Goal: Task Accomplishment & Management: Manage account settings

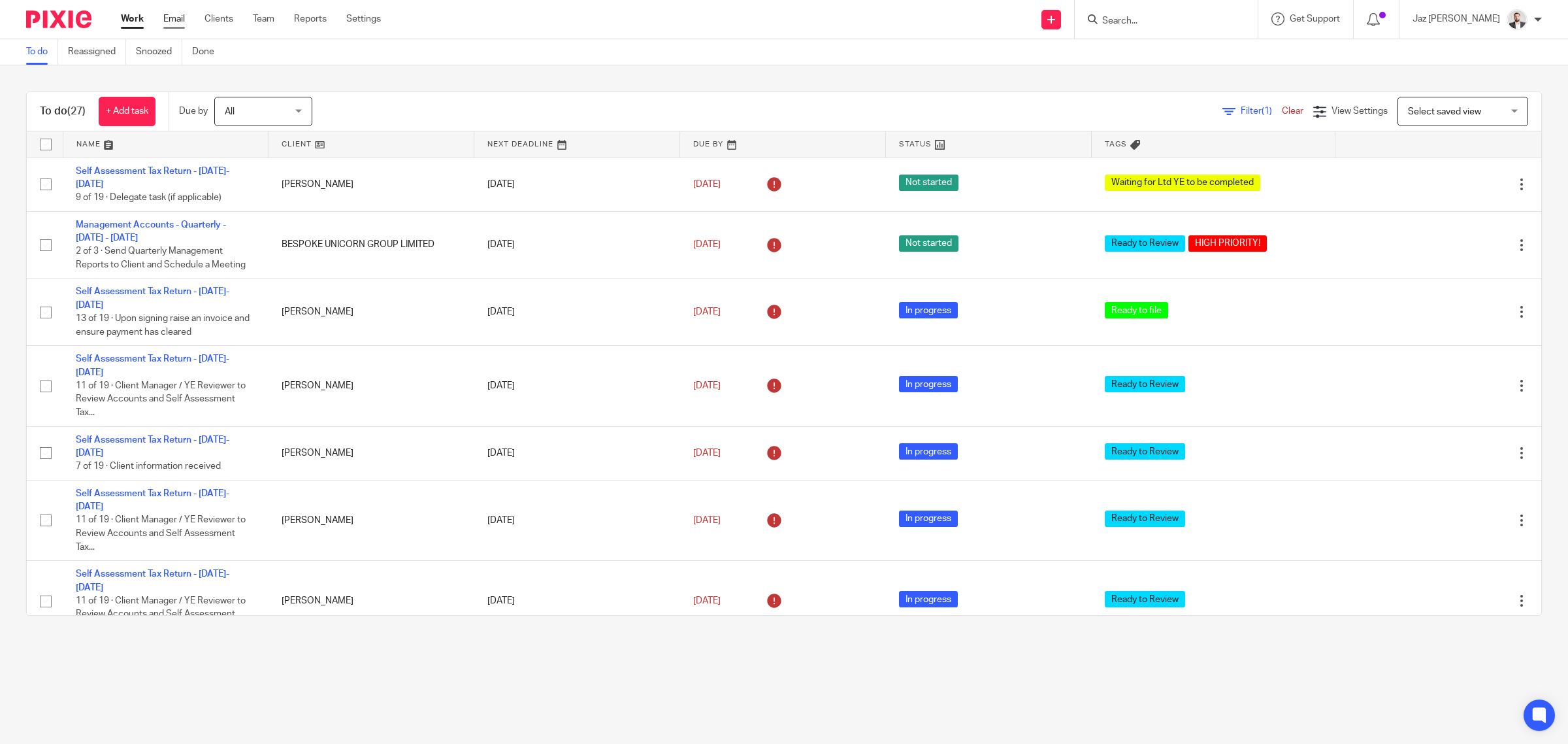
click at [174, 18] on link "Email" at bounding box center [174, 19] width 22 height 13
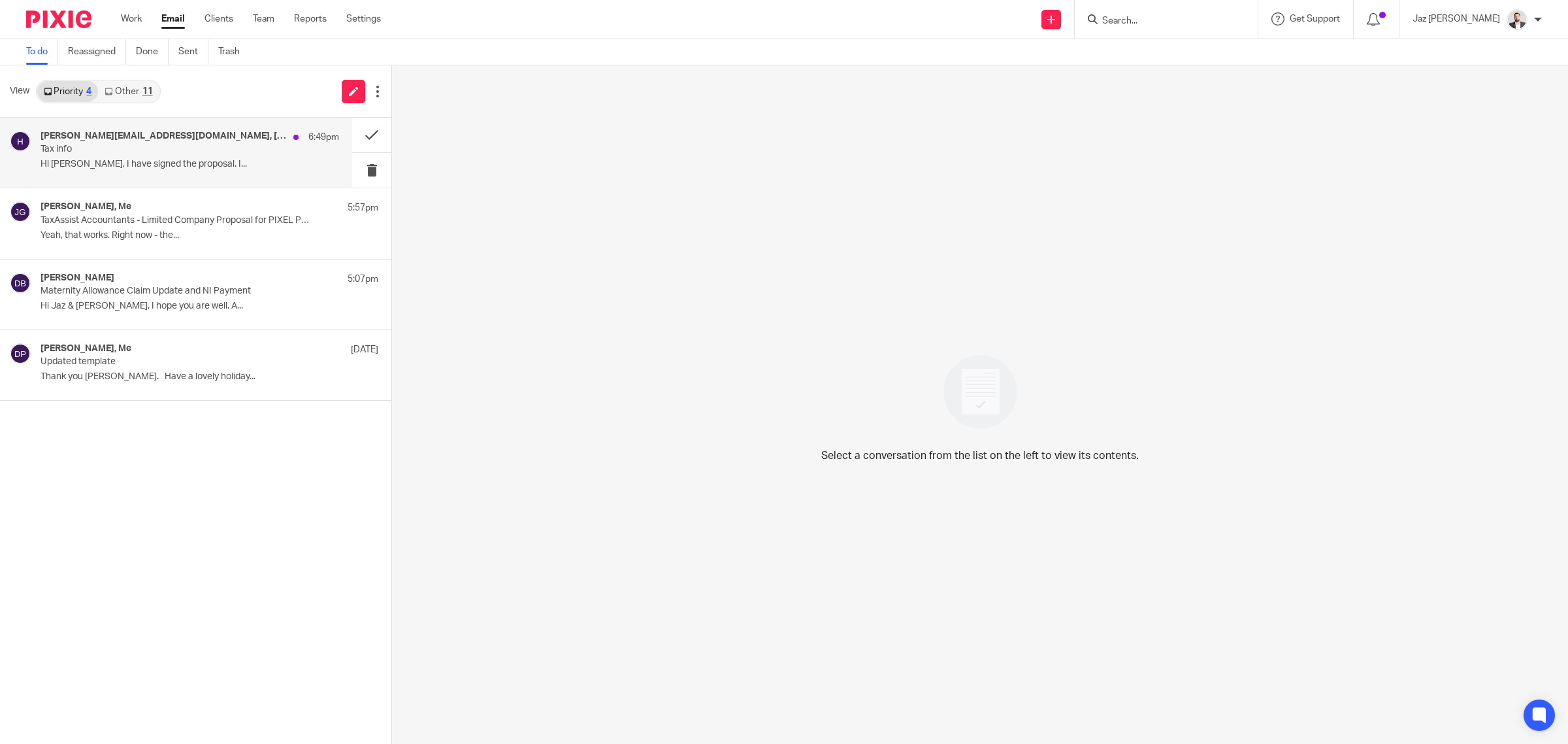
click at [195, 147] on p "Tax info" at bounding box center [160, 149] width 239 height 11
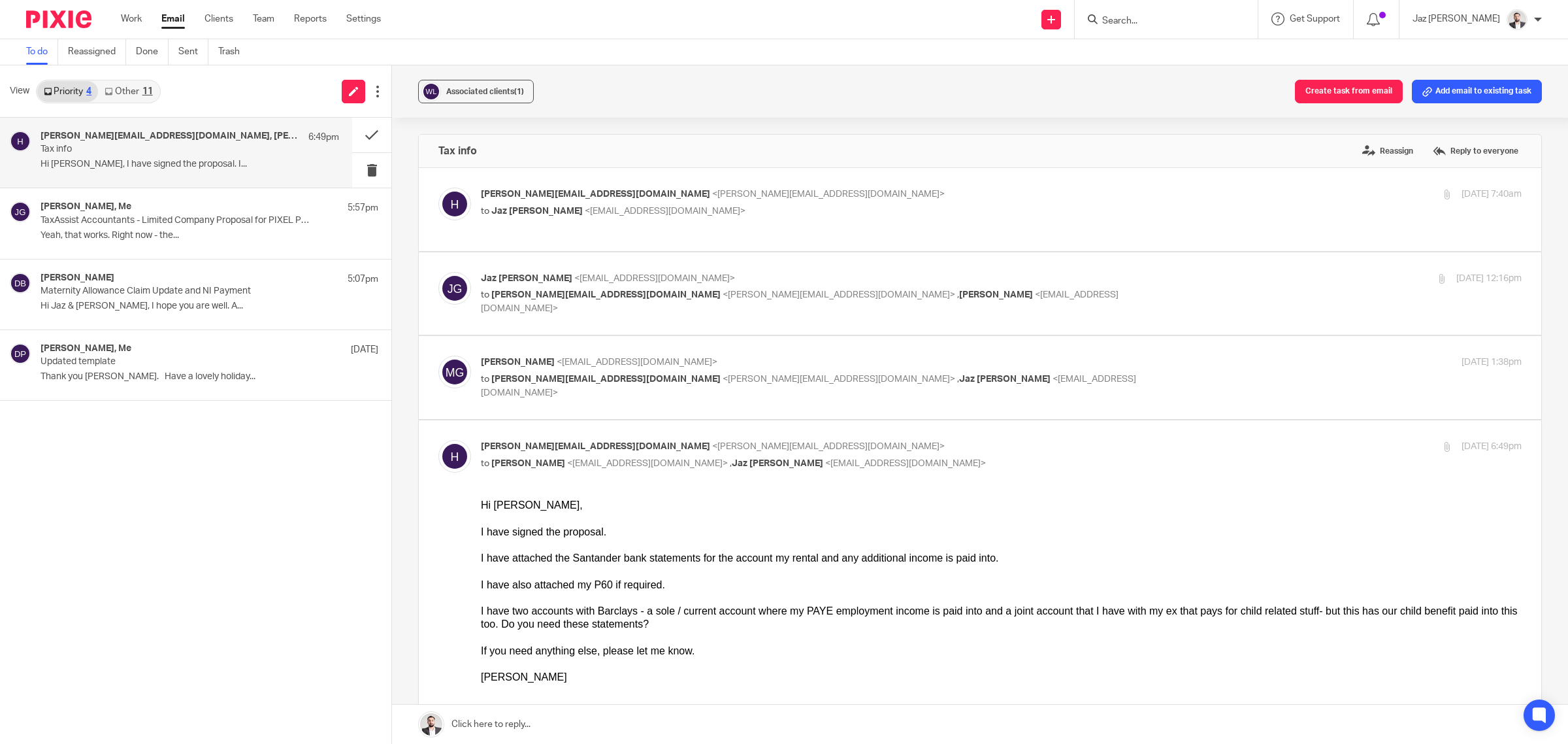
click at [134, 100] on link "Other 11" at bounding box center [128, 92] width 61 height 21
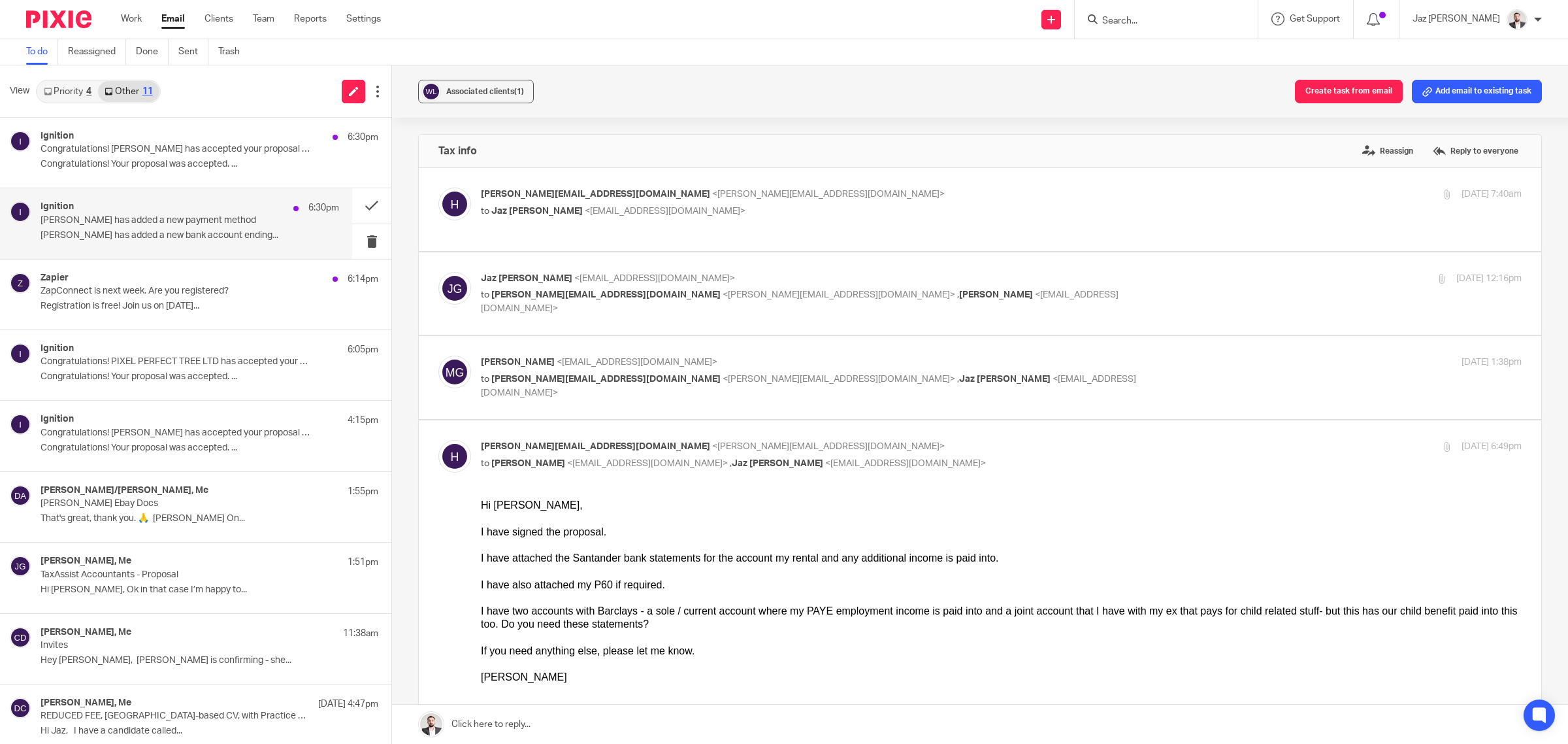
click at [193, 244] on div "Ignition 6:30pm [PERSON_NAME] has added a new payment method [PERSON_NAME] has …" at bounding box center [190, 223] width 299 height 44
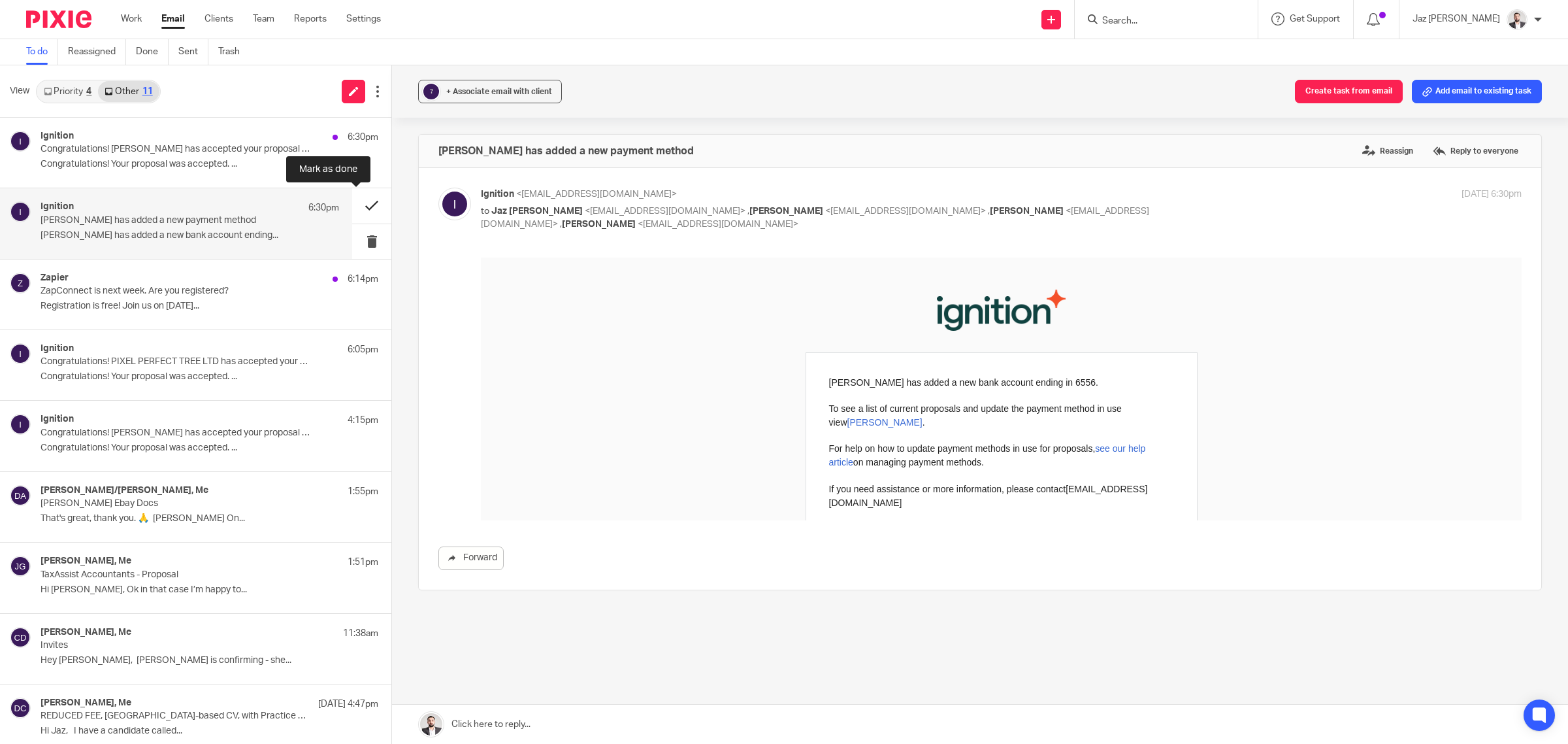
click at [356, 203] on button at bounding box center [372, 205] width 39 height 35
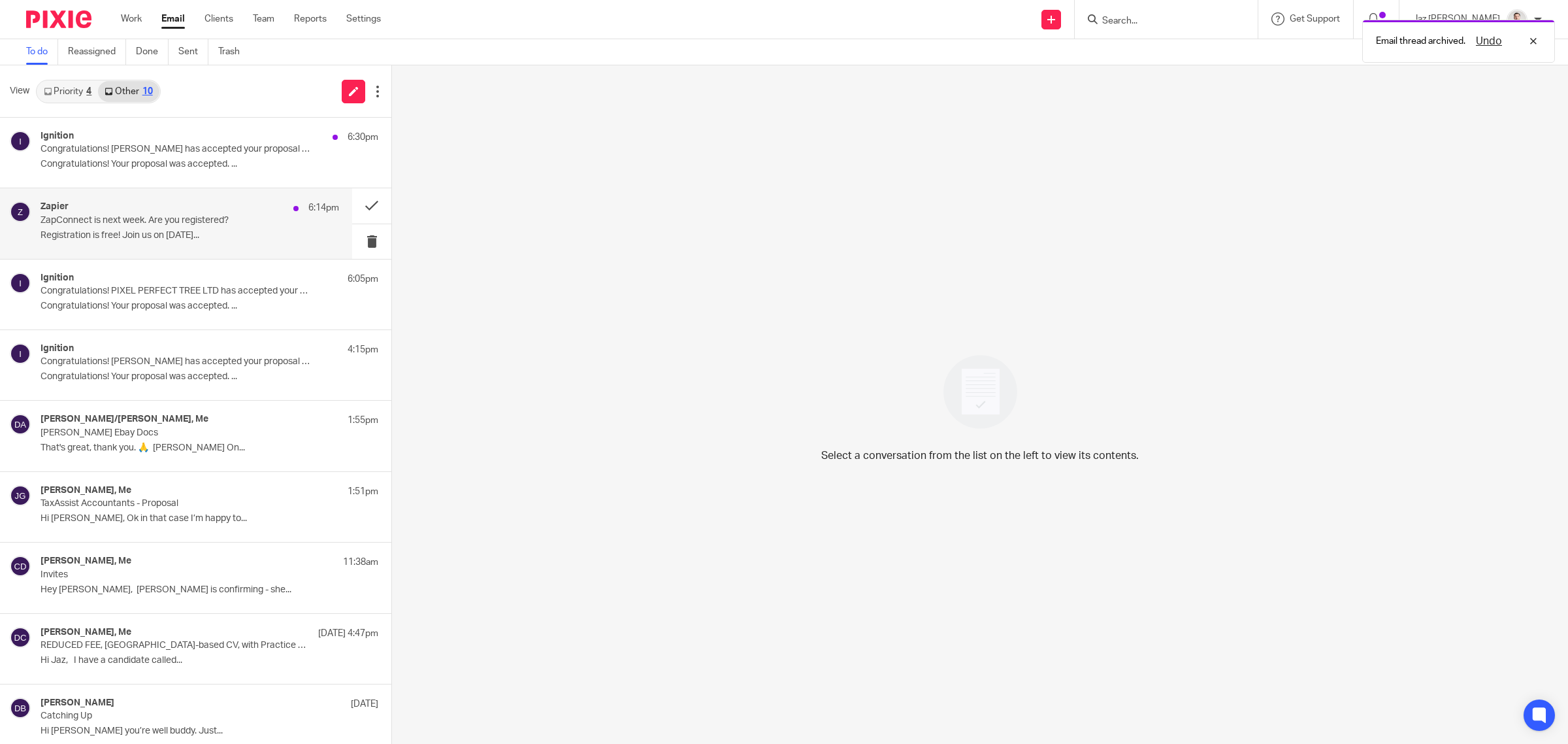
click at [247, 216] on p "ZapConnect is next week. Are you registered?" at bounding box center [160, 220] width 239 height 11
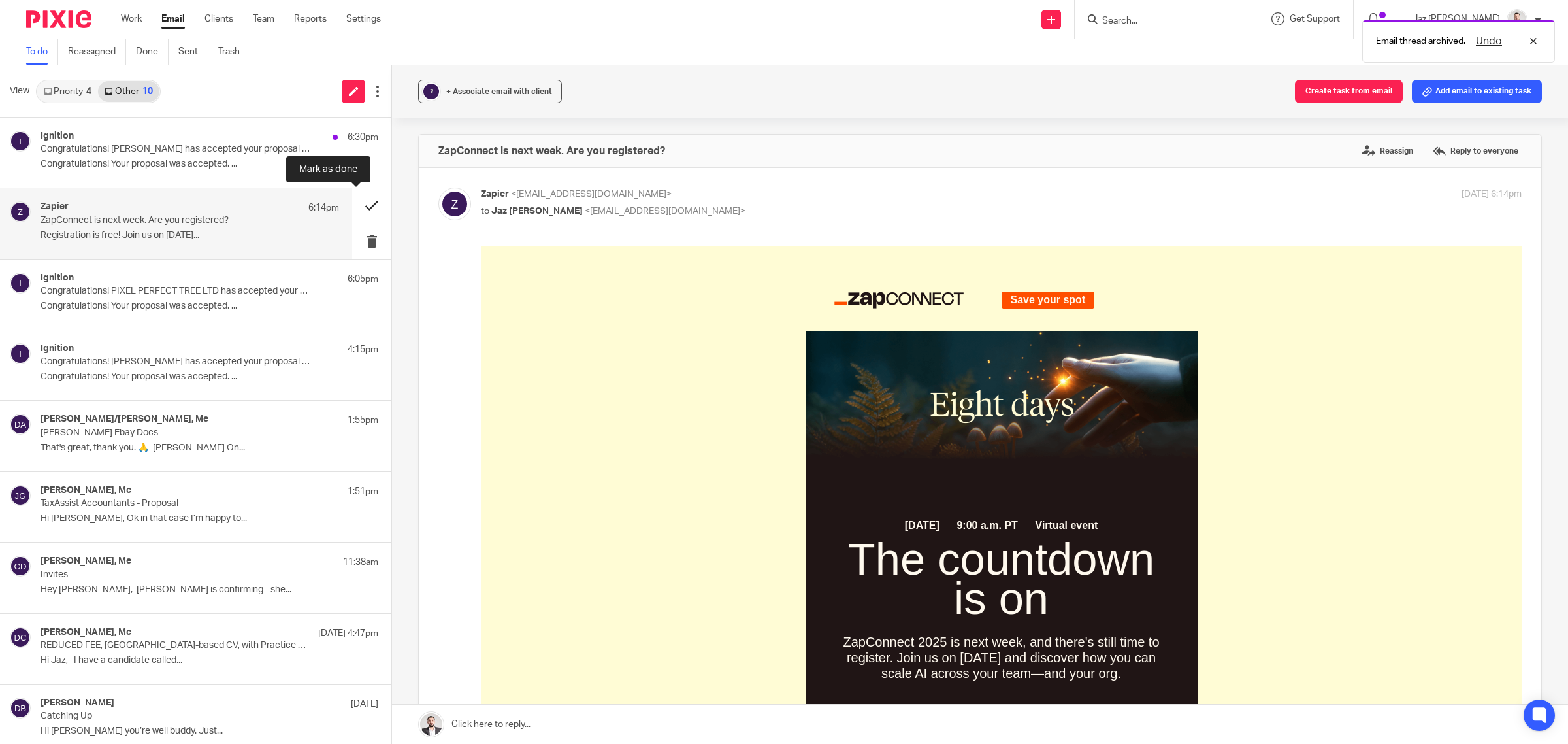
click at [360, 201] on button at bounding box center [372, 205] width 39 height 35
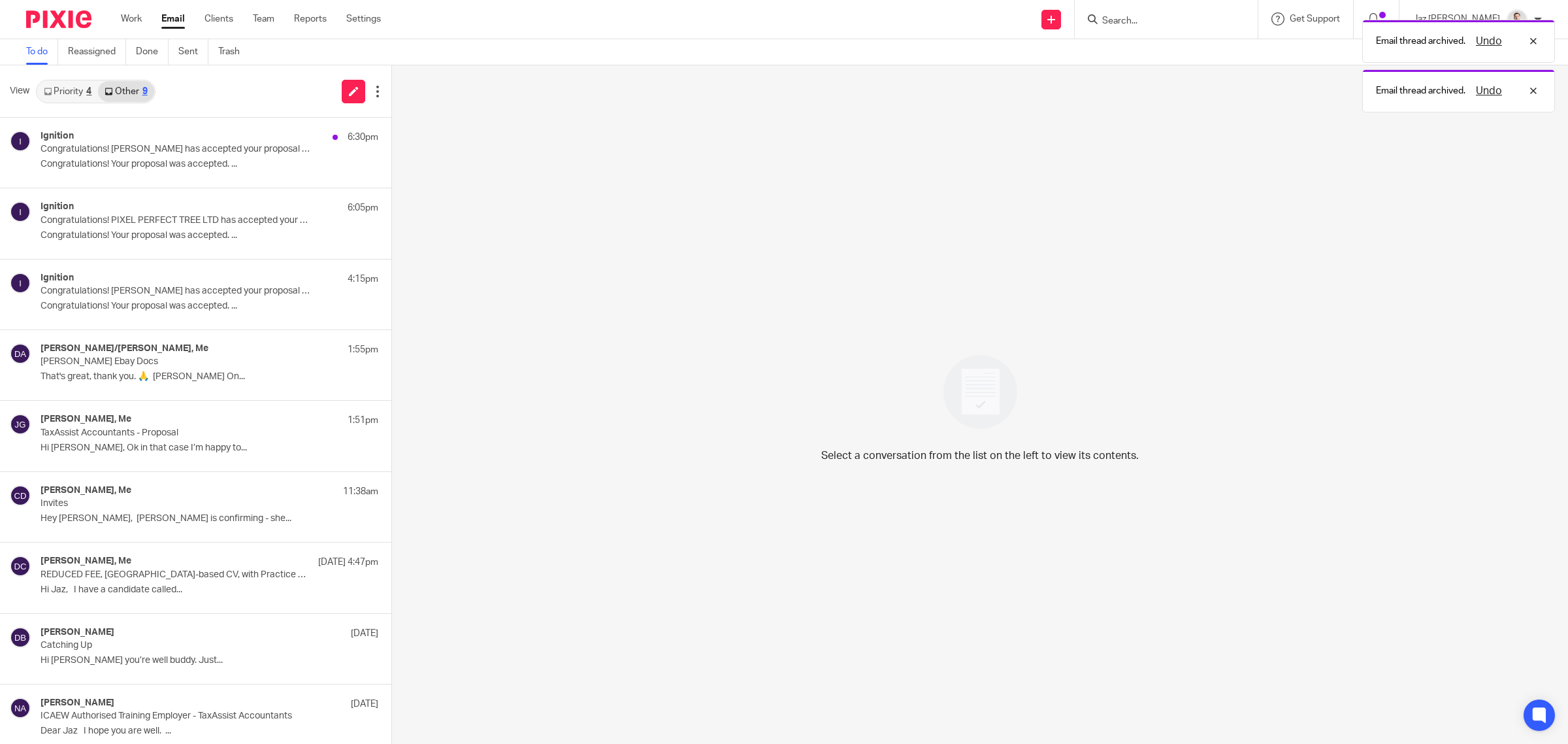
click at [80, 92] on link "Priority 4" at bounding box center [67, 92] width 61 height 21
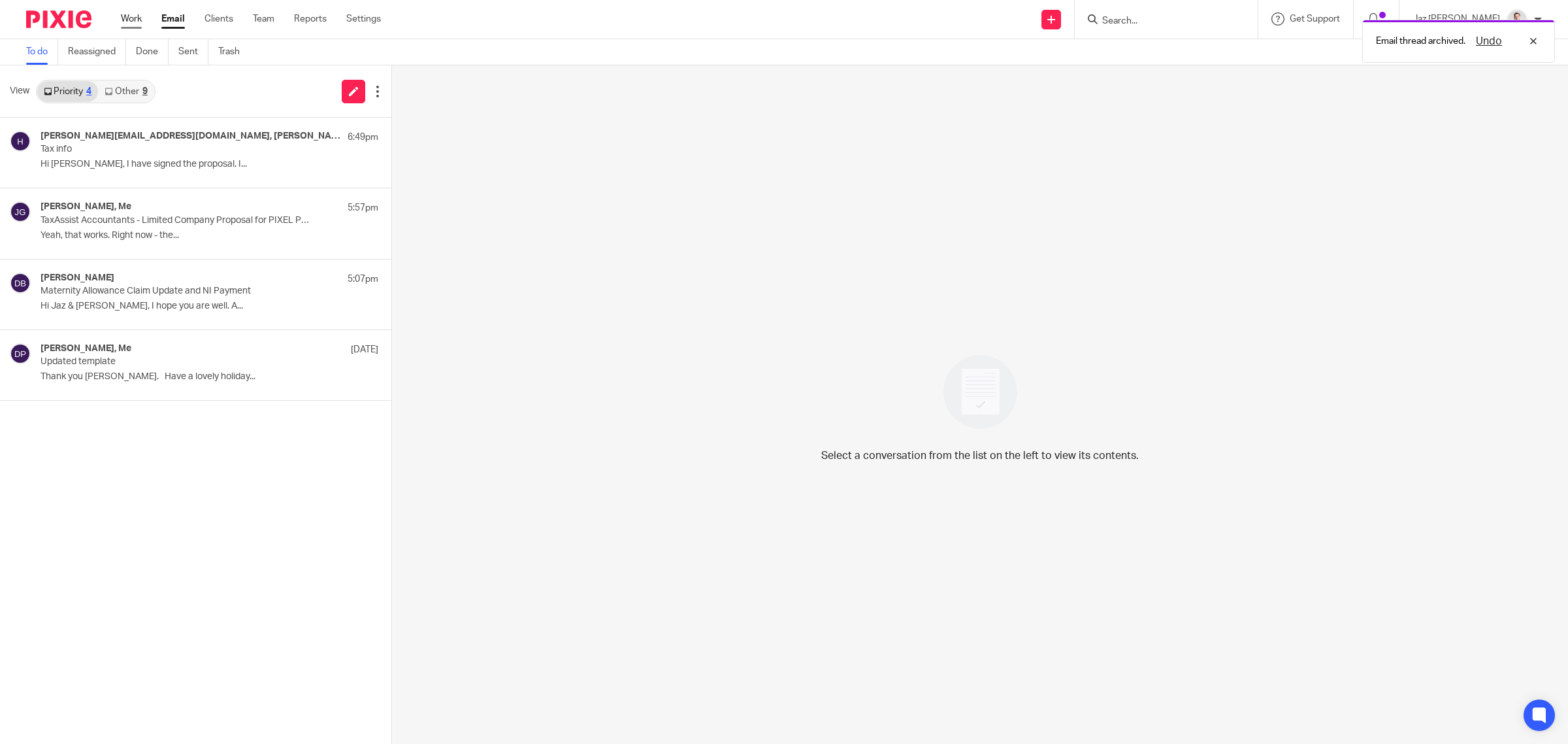
click at [124, 18] on link "Work" at bounding box center [131, 19] width 21 height 13
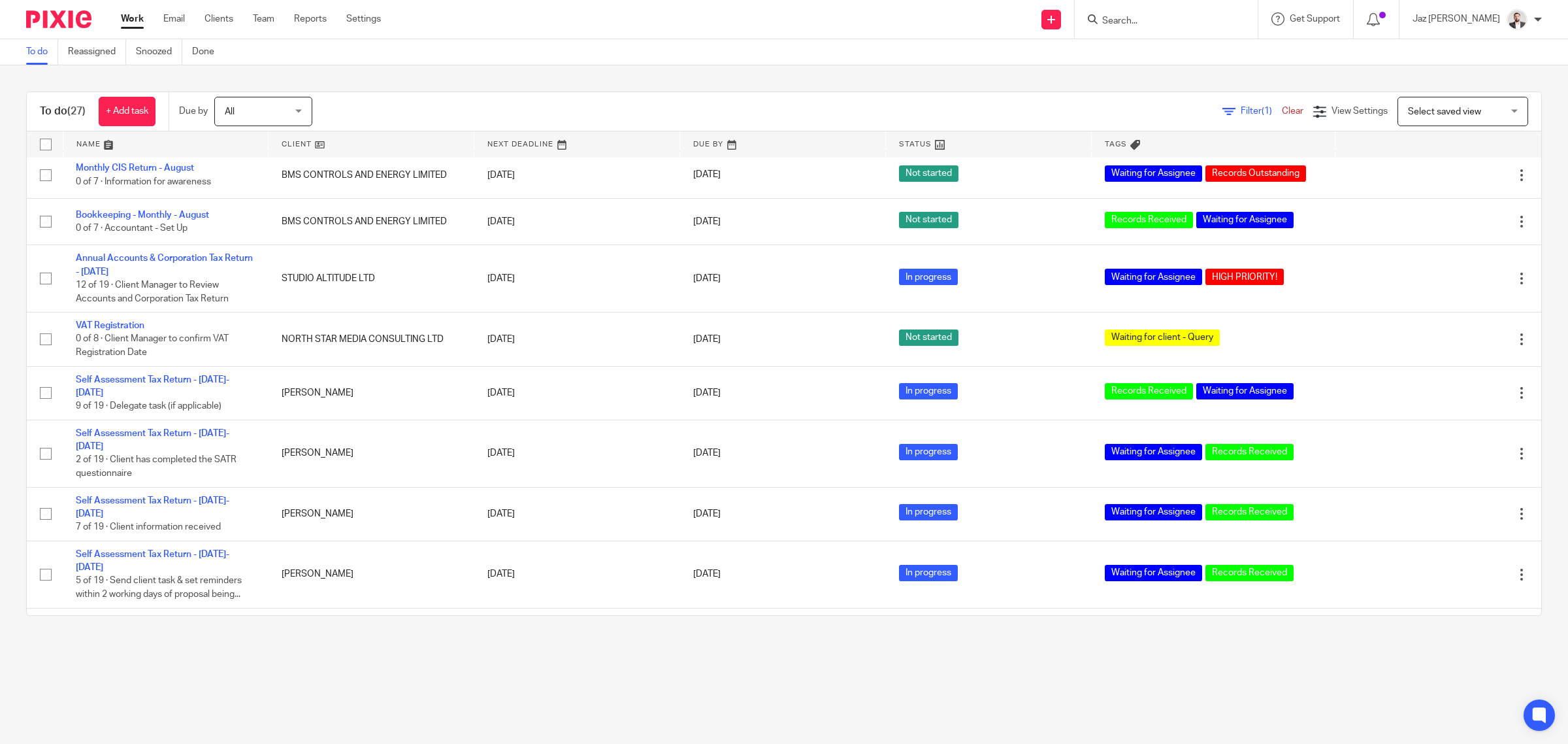
scroll to position [772, 0]
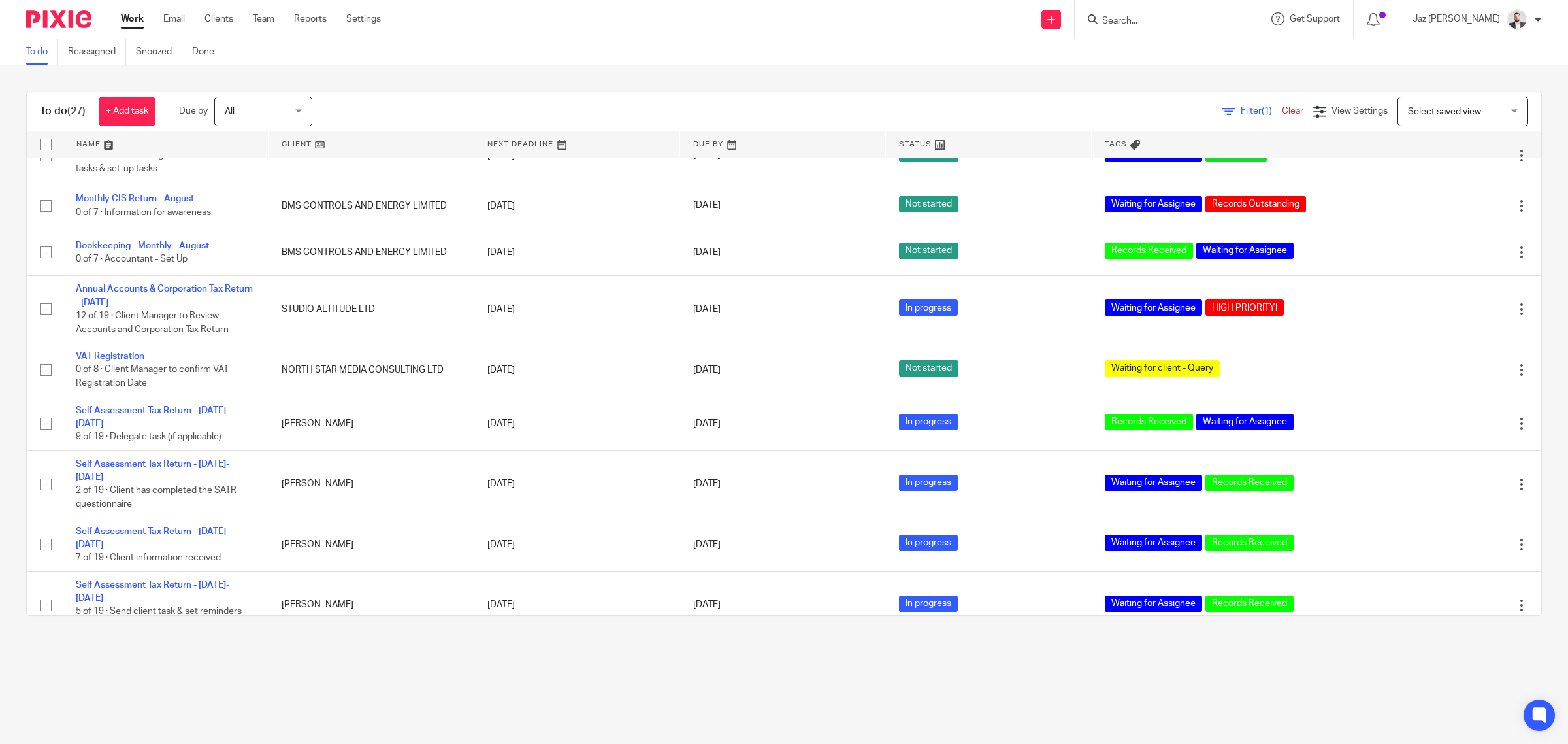
scroll to position [1098, 0]
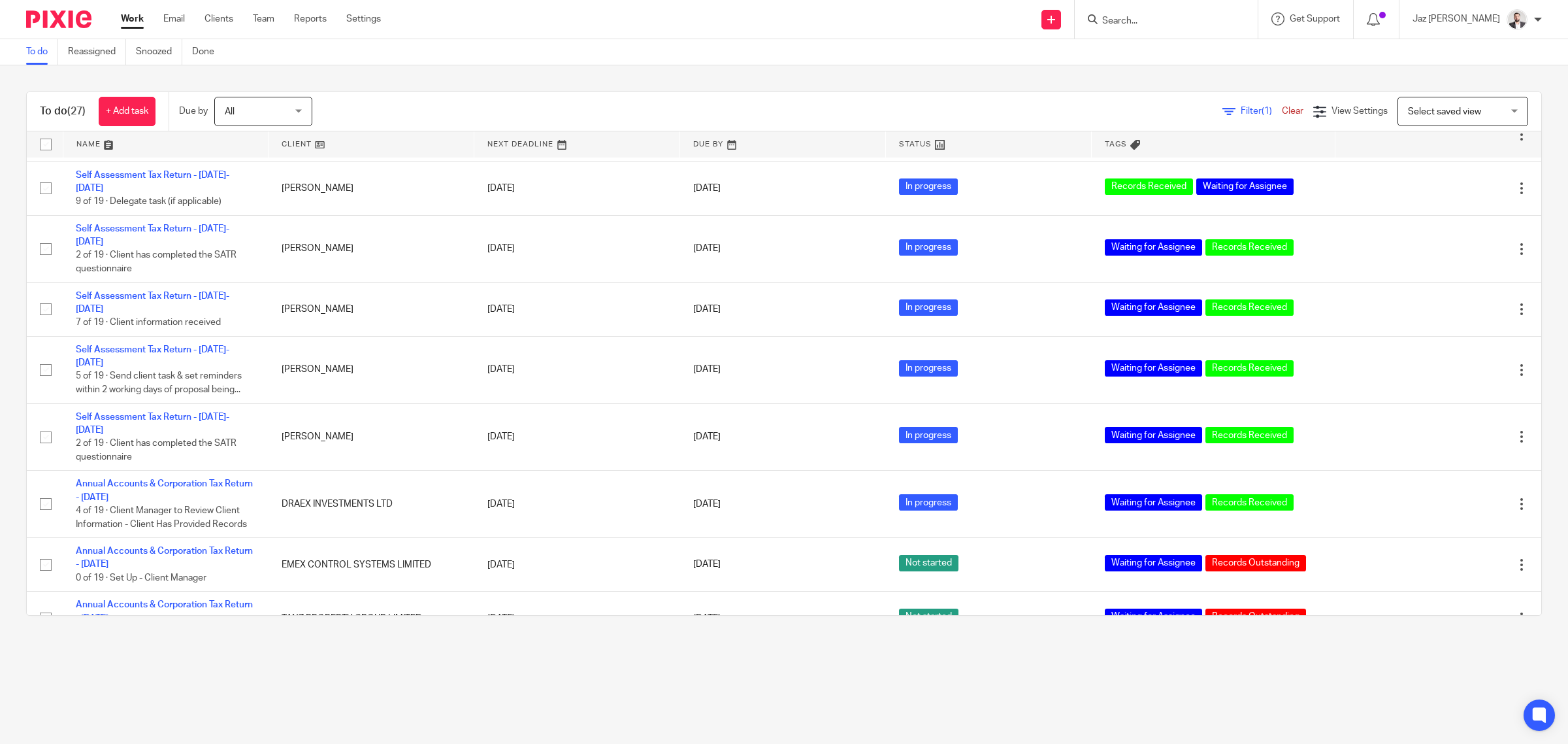
click at [970, 684] on main "To do Reassigned Snoozed Done To do (27) + Add task Due by All All Today Tomorr…" at bounding box center [784, 372] width 1568 height 744
